Goal: Navigation & Orientation: Find specific page/section

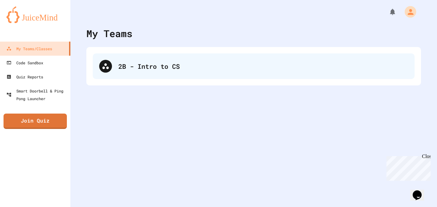
click at [232, 61] on div "2B - Intro to CS" at bounding box center [263, 66] width 290 height 10
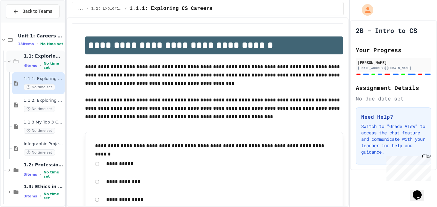
click at [8, 61] on icon at bounding box center [9, 61] width 3 height 2
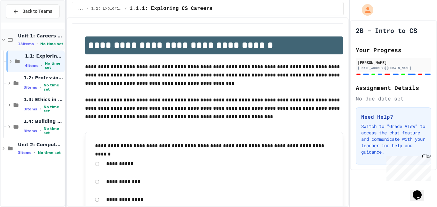
click at [4, 39] on icon at bounding box center [4, 40] width 6 height 6
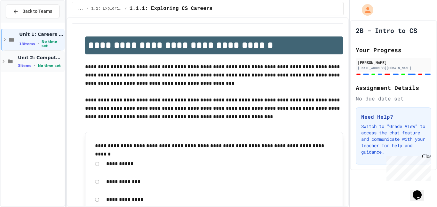
click at [3, 61] on icon at bounding box center [4, 62] width 6 height 6
click at [7, 84] on icon at bounding box center [9, 83] width 6 height 6
